Goal: Task Accomplishment & Management: Use online tool/utility

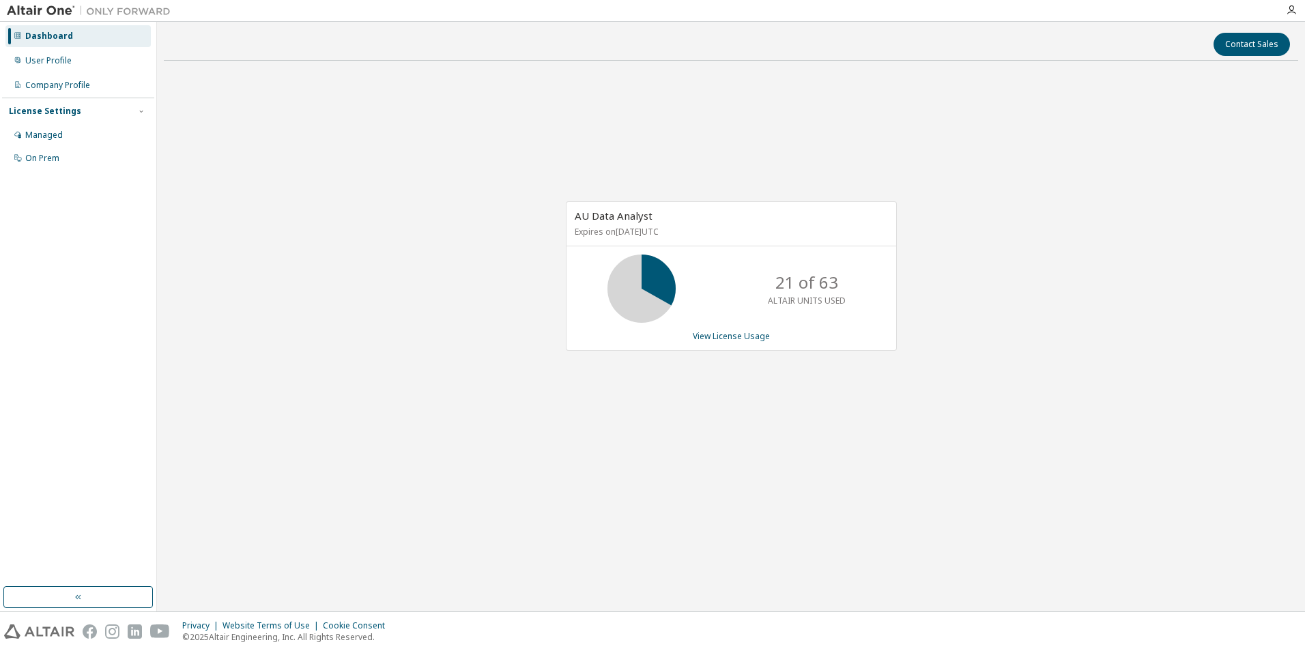
click at [749, 340] on link "View License Usage" at bounding box center [731, 336] width 77 height 12
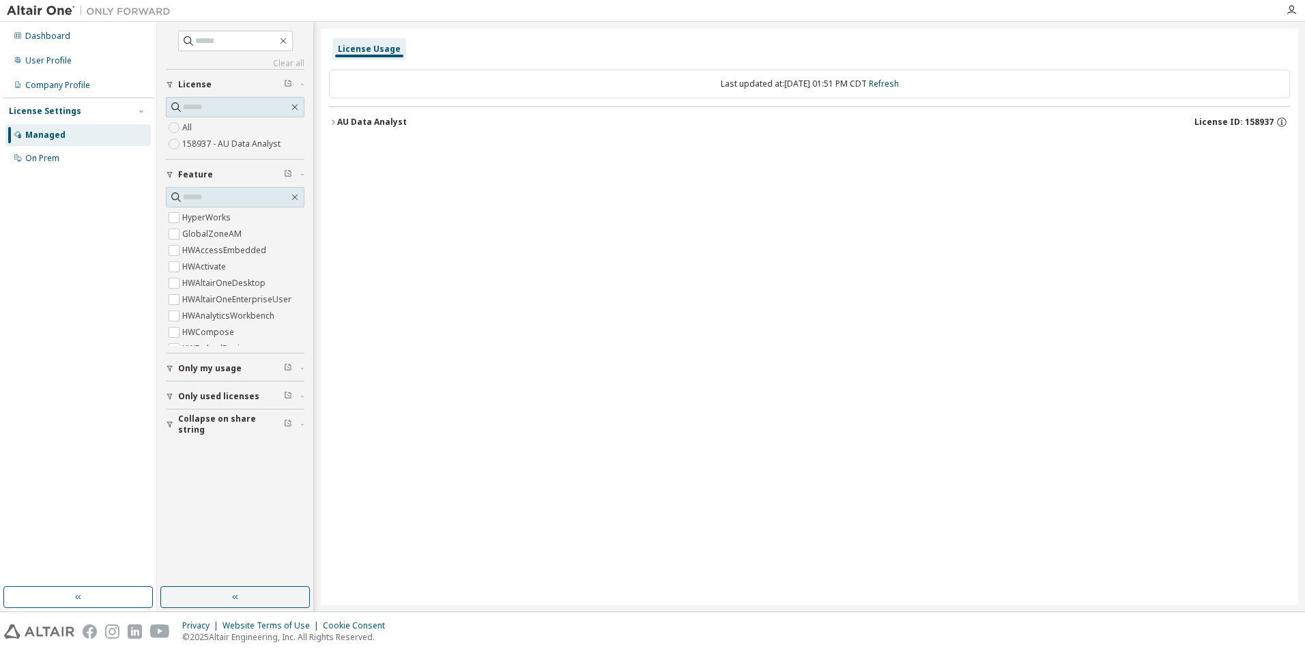
click at [86, 80] on div "Company Profile" at bounding box center [57, 85] width 65 height 11
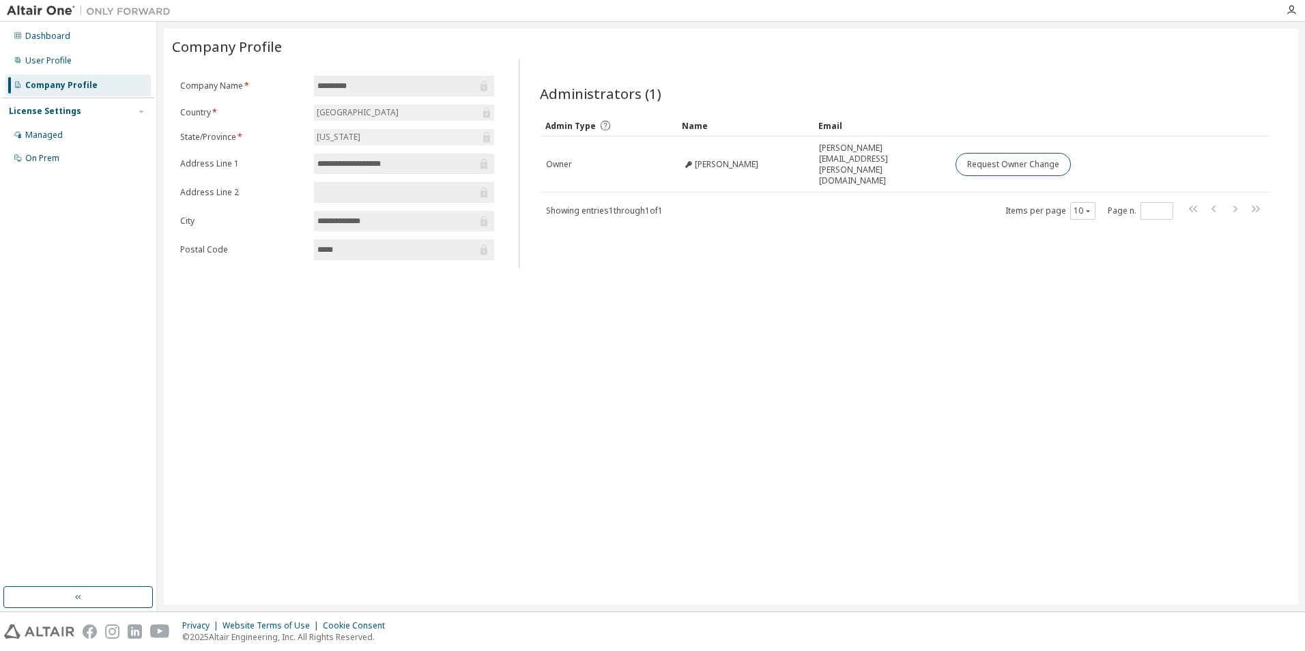
click at [99, 62] on div "User Profile" at bounding box center [77, 61] width 145 height 22
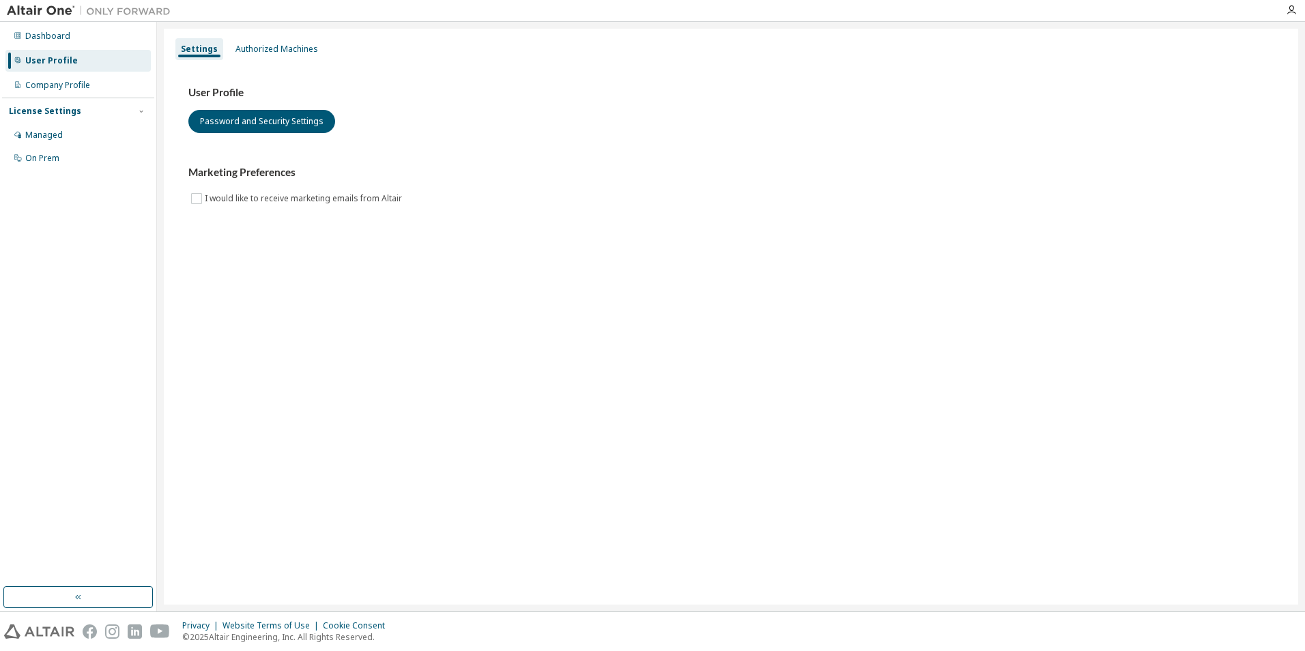
click at [110, 44] on div "Dashboard" at bounding box center [77, 36] width 145 height 22
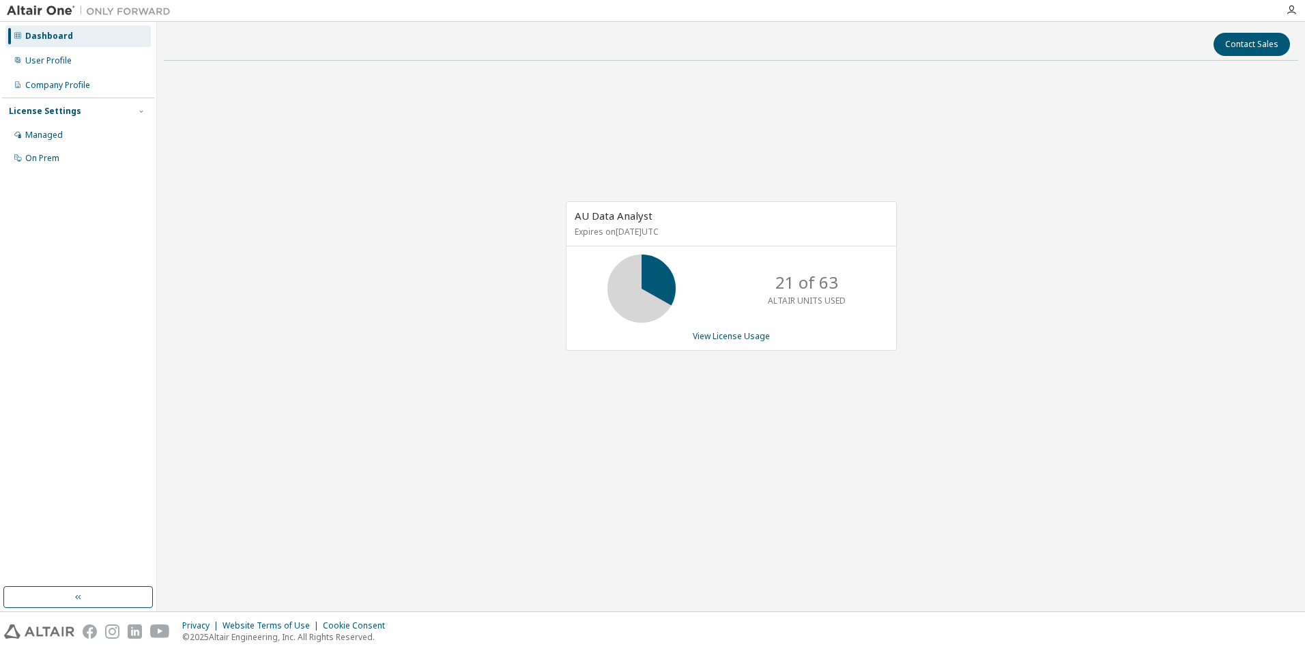
click at [91, 61] on div "User Profile" at bounding box center [77, 61] width 145 height 22
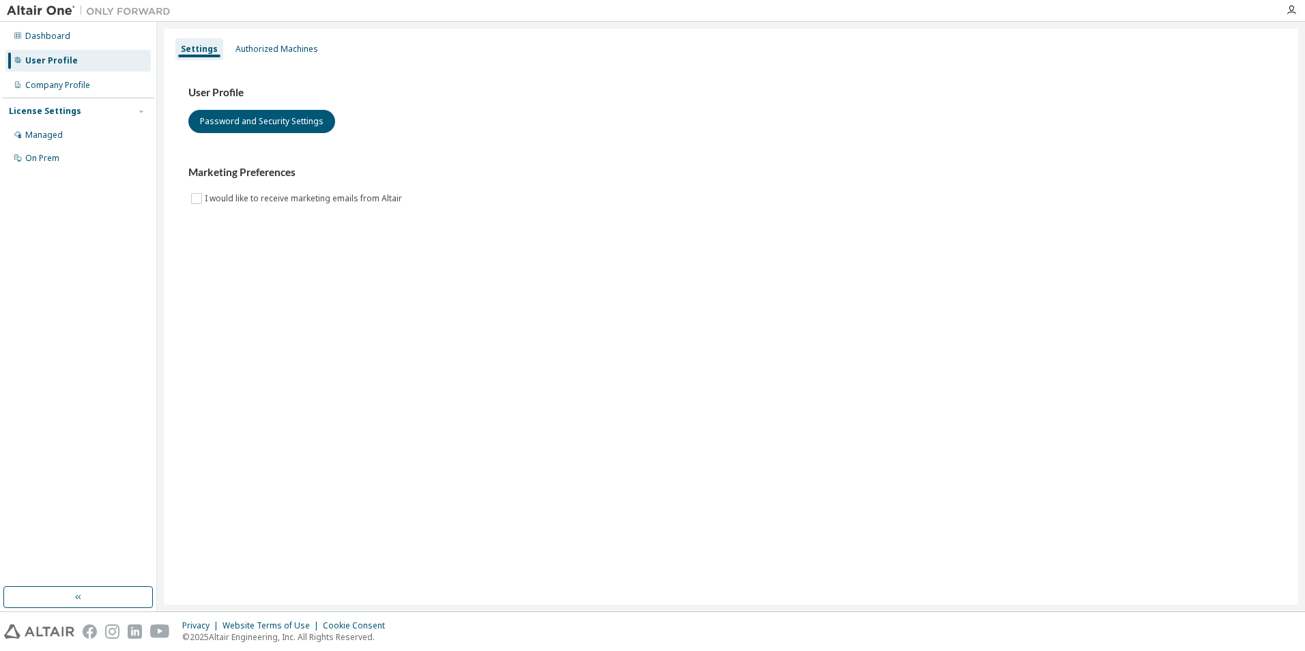
click at [246, 51] on div "Authorized Machines" at bounding box center [277, 49] width 83 height 11
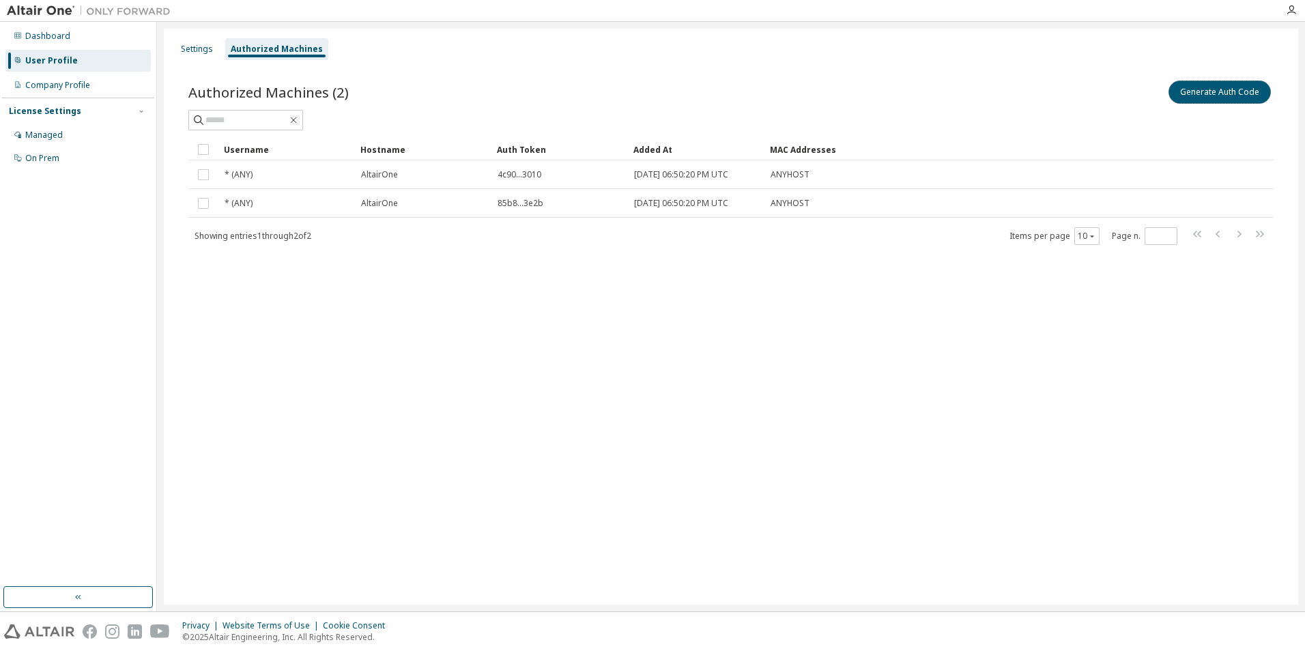
click at [1204, 97] on button "Generate Auth Code" at bounding box center [1220, 92] width 102 height 23
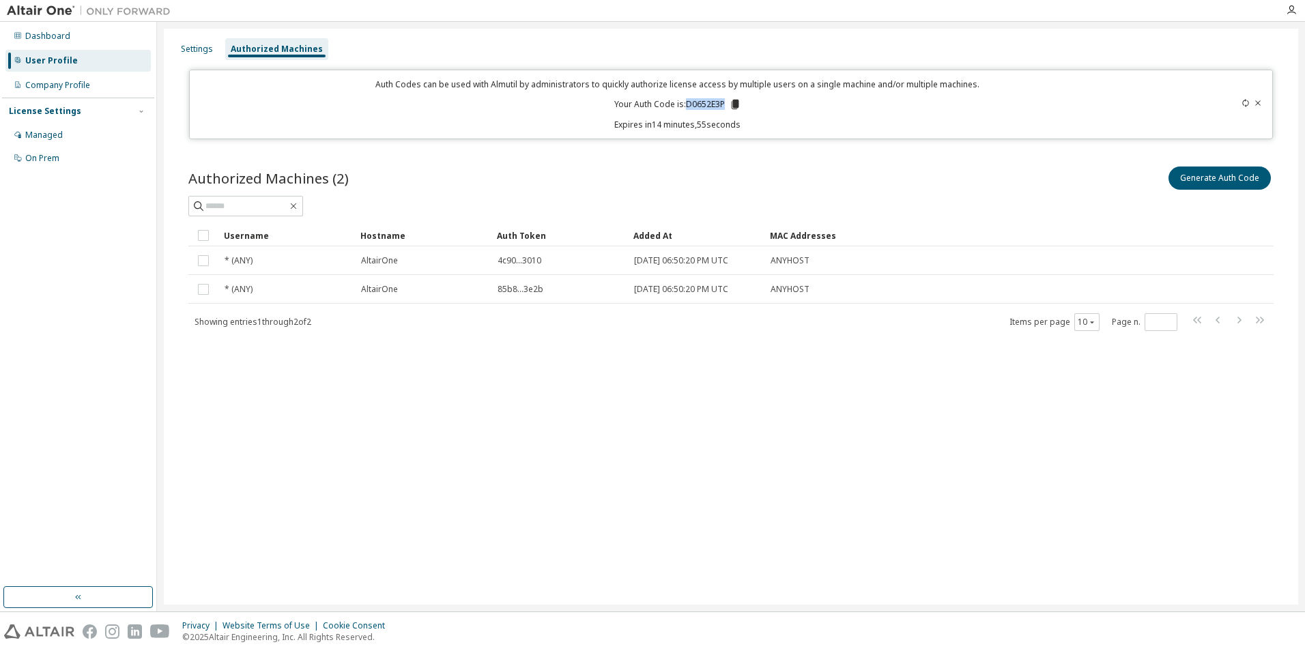
drag, startPoint x: 688, startPoint y: 101, endPoint x: 724, endPoint y: 103, distance: 36.2
click at [724, 103] on p "Your Auth Code is: D0652E3P" at bounding box center [677, 104] width 127 height 12
copy p "D0652E3P"
